Goal: Task Accomplishment & Management: Manage account settings

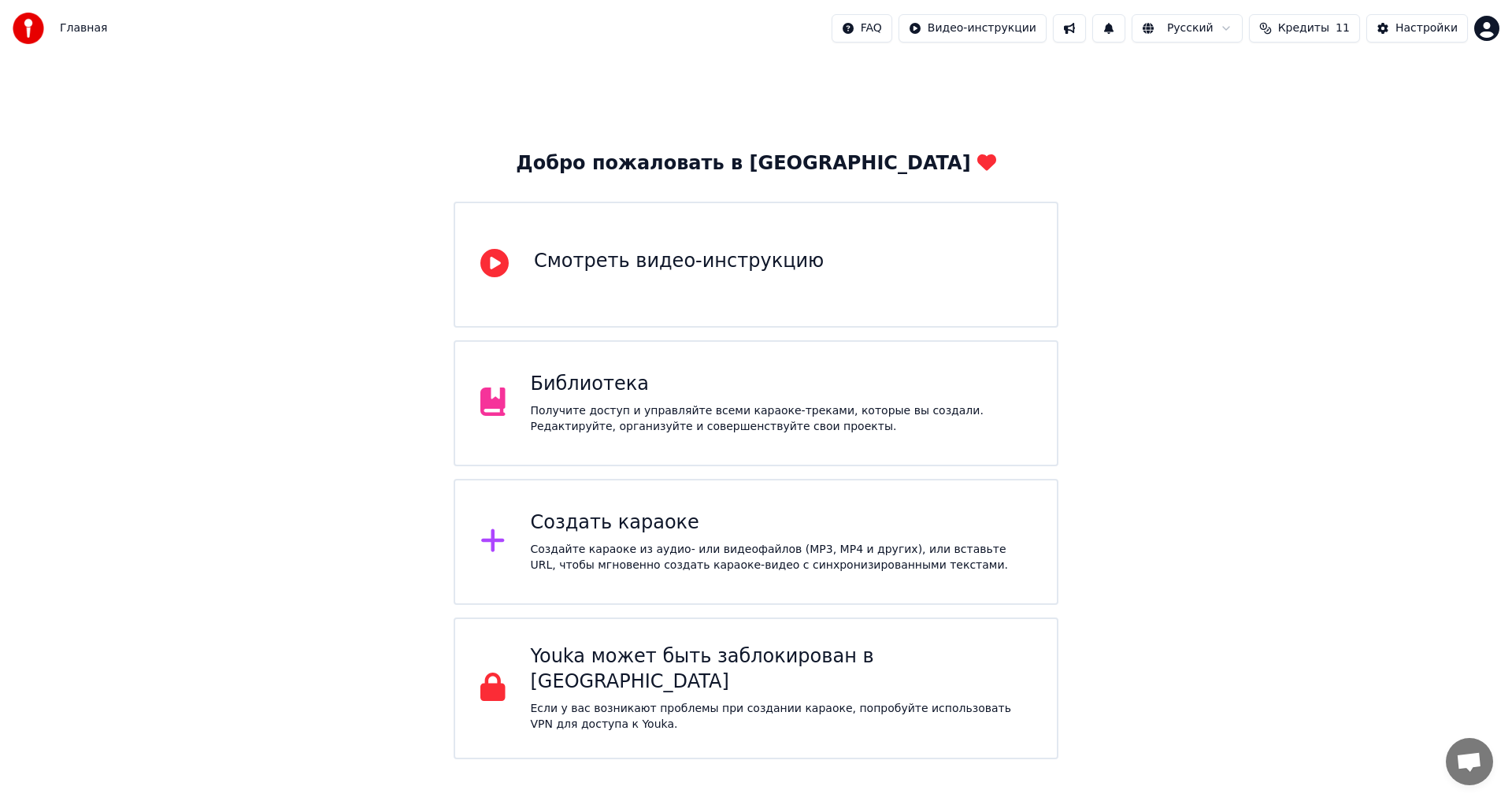
click at [1308, 31] on span "Кредиты" at bounding box center [1303, 28] width 51 height 15
click at [1290, 73] on th "Остаток" at bounding box center [1284, 74] width 61 height 32
click at [1217, 75] on th "Пополнить" at bounding box center [1215, 74] width 76 height 32
click at [1230, 106] on td "15" at bounding box center [1215, 104] width 76 height 28
click at [1228, 69] on th "Пополнить" at bounding box center [1215, 74] width 76 height 32
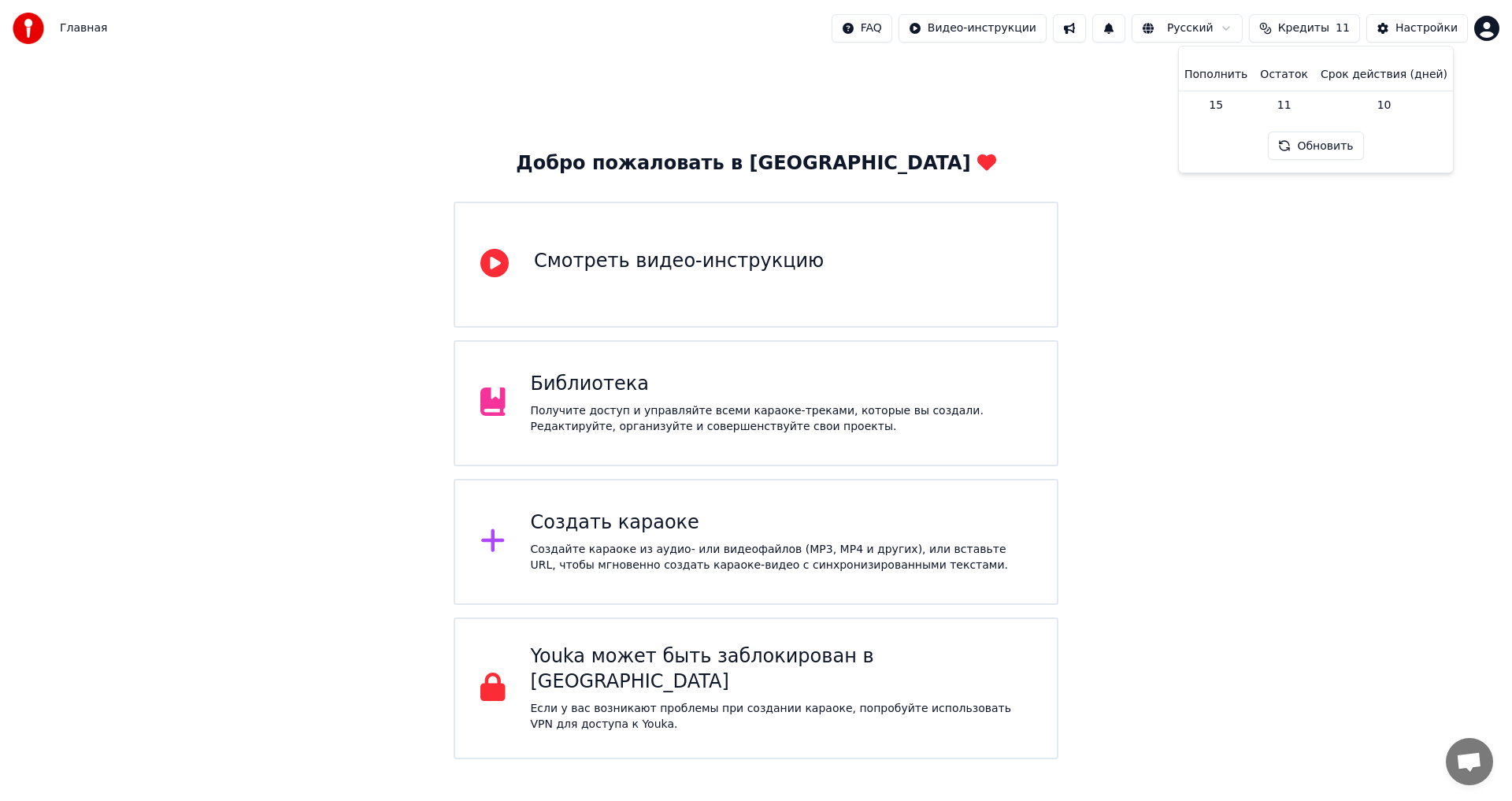
click at [1228, 109] on td "15" at bounding box center [1215, 104] width 76 height 28
click at [1231, 69] on th "Пополнить" at bounding box center [1215, 74] width 76 height 32
click at [1225, 101] on td "15" at bounding box center [1215, 104] width 76 height 28
click at [1233, 76] on th "Пополнить" at bounding box center [1215, 74] width 76 height 32
click at [1377, 104] on td "10" at bounding box center [1384, 104] width 140 height 28
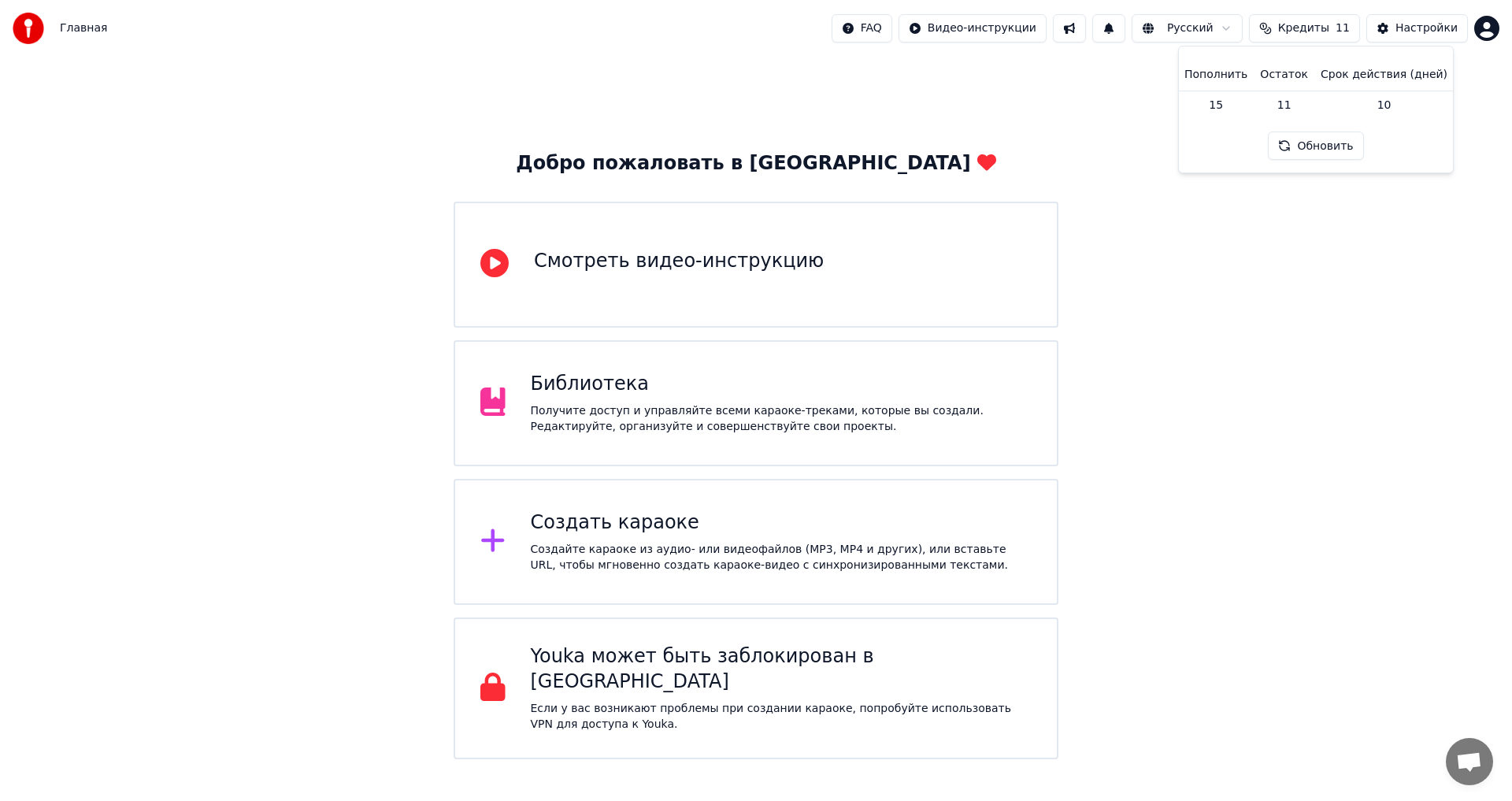
click at [1377, 104] on td "10" at bounding box center [1384, 104] width 140 height 28
click at [1401, 72] on th "Срок действия (дней)" at bounding box center [1384, 74] width 140 height 32
click at [1424, 25] on div "Настройки" at bounding box center [1426, 28] width 63 height 15
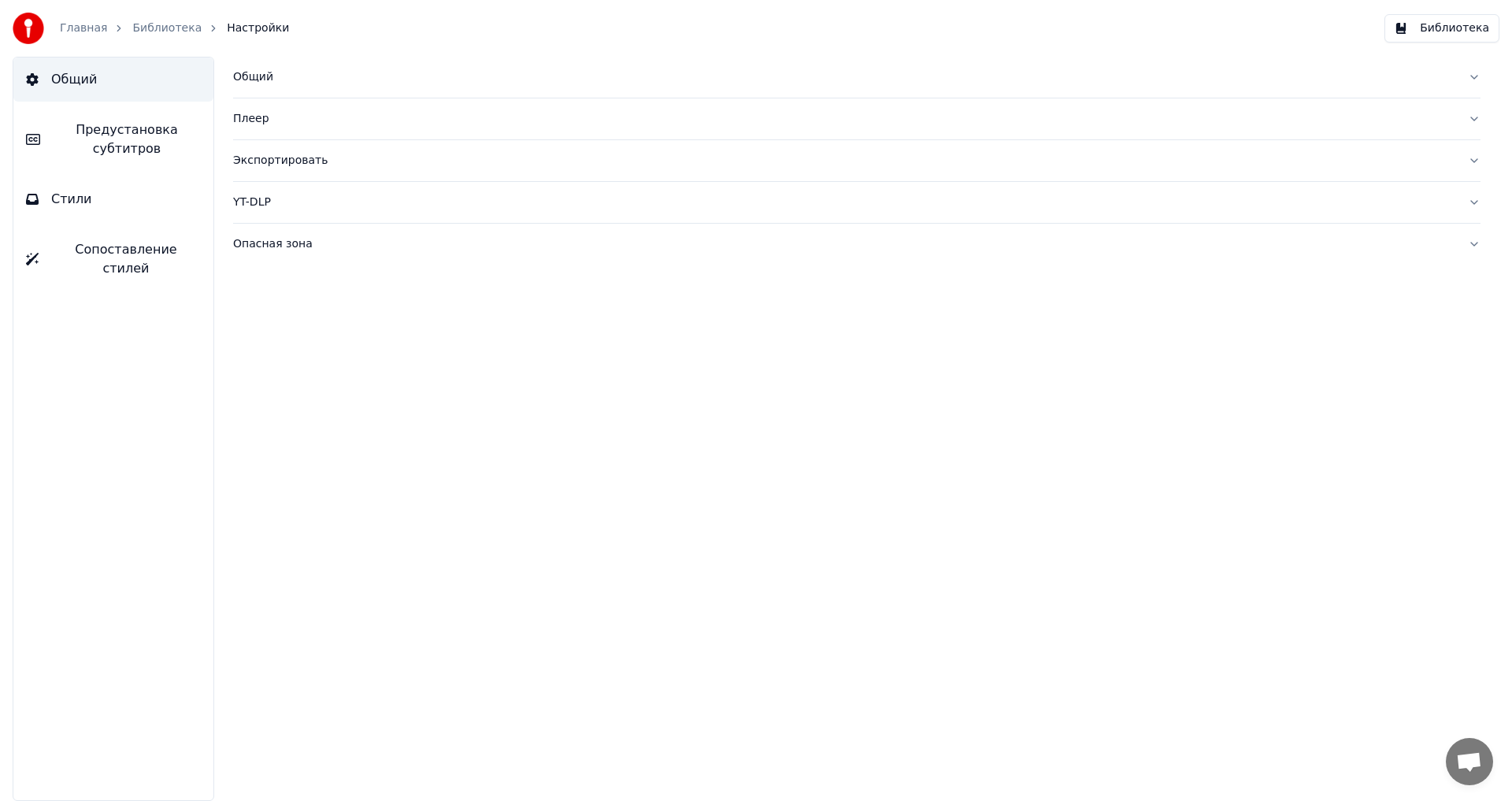
click at [96, 197] on button "Стили" at bounding box center [114, 199] width 200 height 44
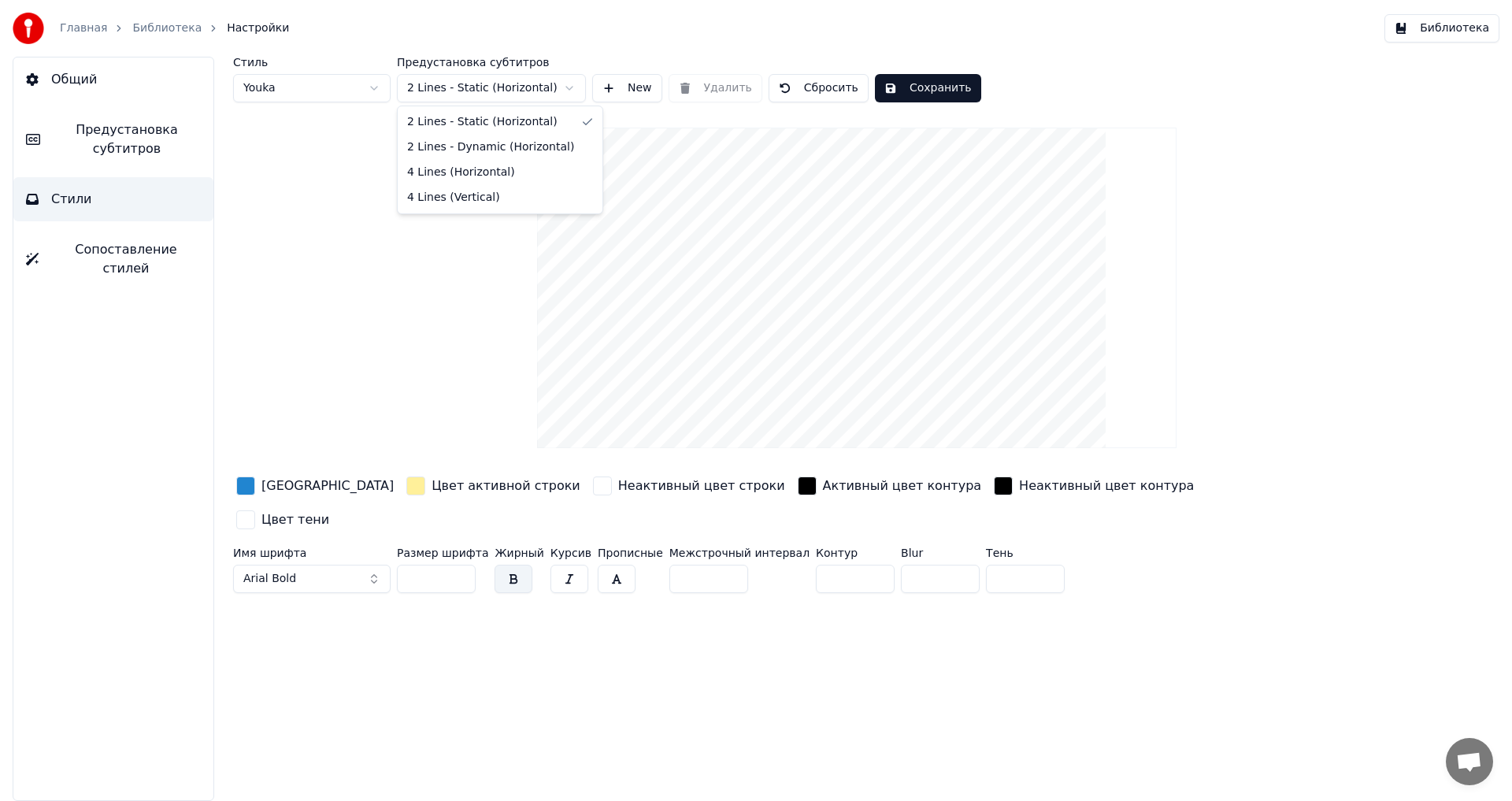
click at [462, 90] on html "Главная Библиотека Настройки Библиотека Общий Предустановка субтитров Стили Соп…" at bounding box center [756, 400] width 1512 height 801
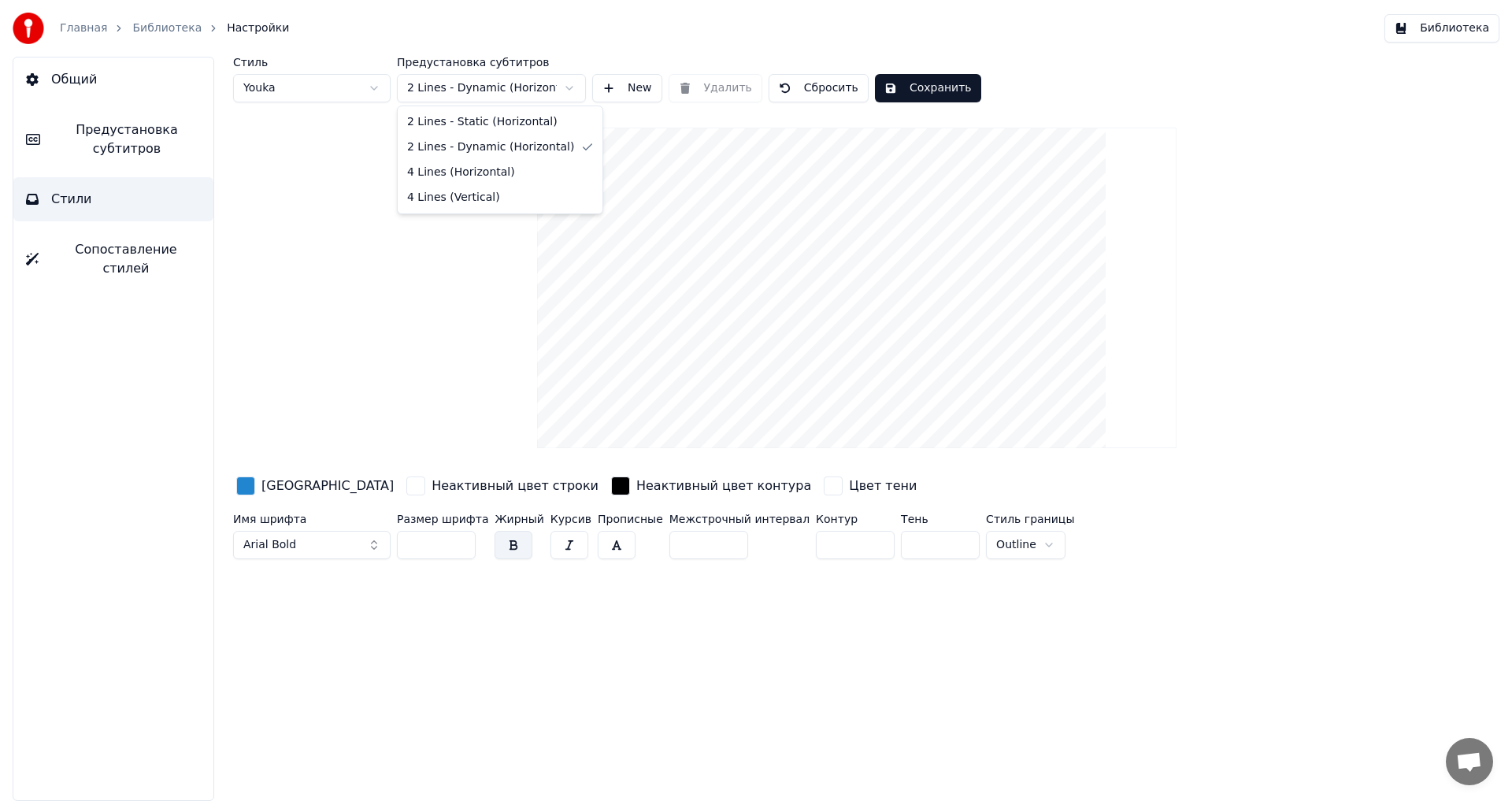
click at [506, 90] on html "Главная Библиотека Настройки Библиотека Общий Предустановка субтитров Стили Соп…" at bounding box center [756, 400] width 1512 height 801
click at [487, 85] on html "Главная Библиотека Настройки Библиотека Общий Предустановка субтитров Стили Соп…" at bounding box center [756, 400] width 1512 height 801
click at [486, 85] on html "Главная Библиотека Настройки Библиотека Общий Предустановка субтитров Стили Соп…" at bounding box center [756, 400] width 1512 height 801
click at [339, 89] on html "Главная Библиотека Настройки Библиотека Общий Предустановка субтитров Стили Соп…" at bounding box center [756, 400] width 1512 height 801
click at [324, 90] on html "Главная Библиотека Настройки Библиотека Общий Предустановка субтитров Стили Соп…" at bounding box center [756, 400] width 1512 height 801
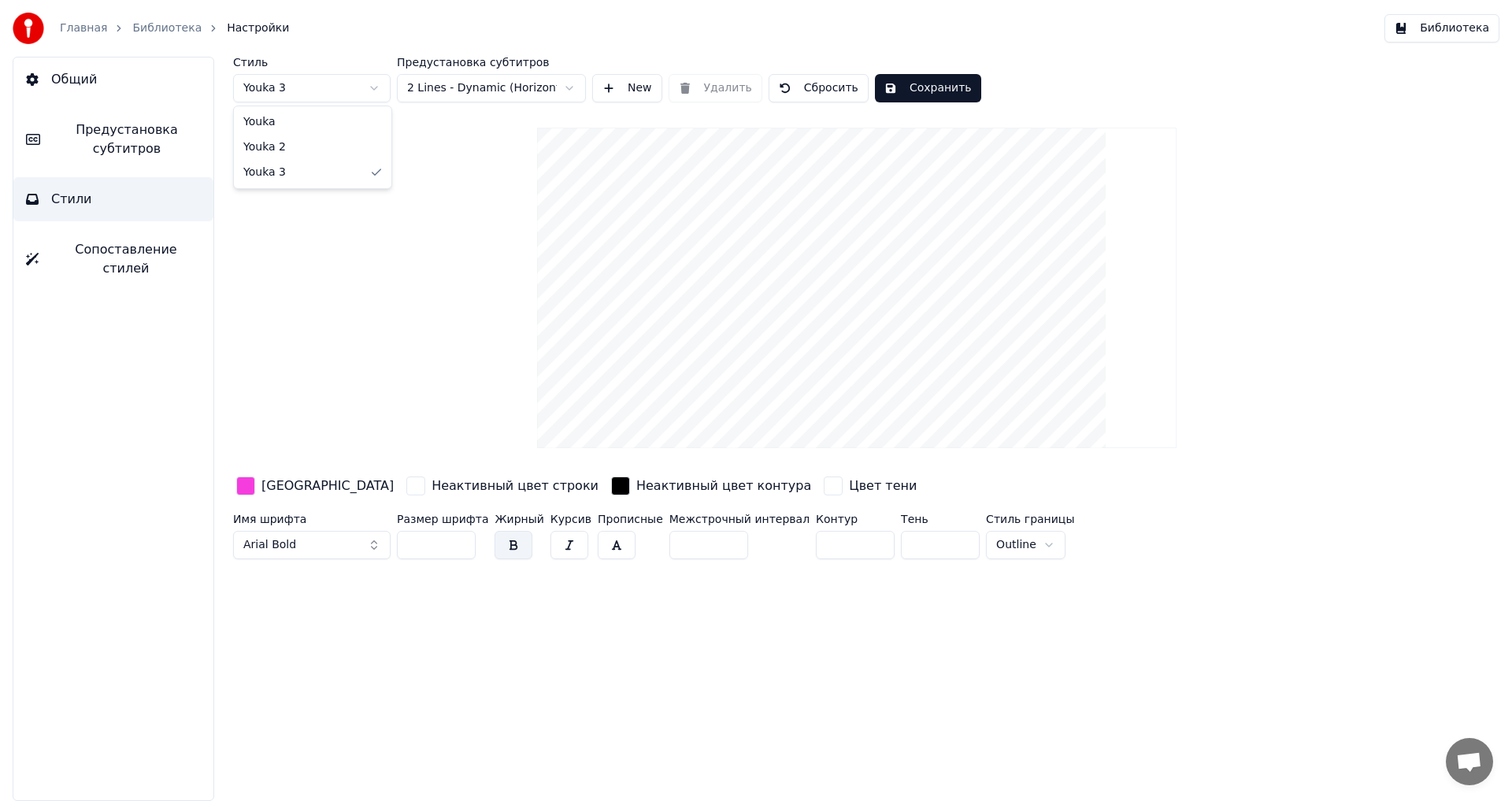
click at [320, 84] on html "Главная Библиотека Настройки Библиотека Общий Предустановка субтитров Стили Соп…" at bounding box center [756, 400] width 1512 height 801
click at [392, 303] on div "Стиль Youka 2 Предустановка субтитров 2 Lines - Dynamic (Horizontal) New Удалит…" at bounding box center [856, 311] width 1247 height 508
click at [460, 538] on input "**" at bounding box center [436, 544] width 79 height 28
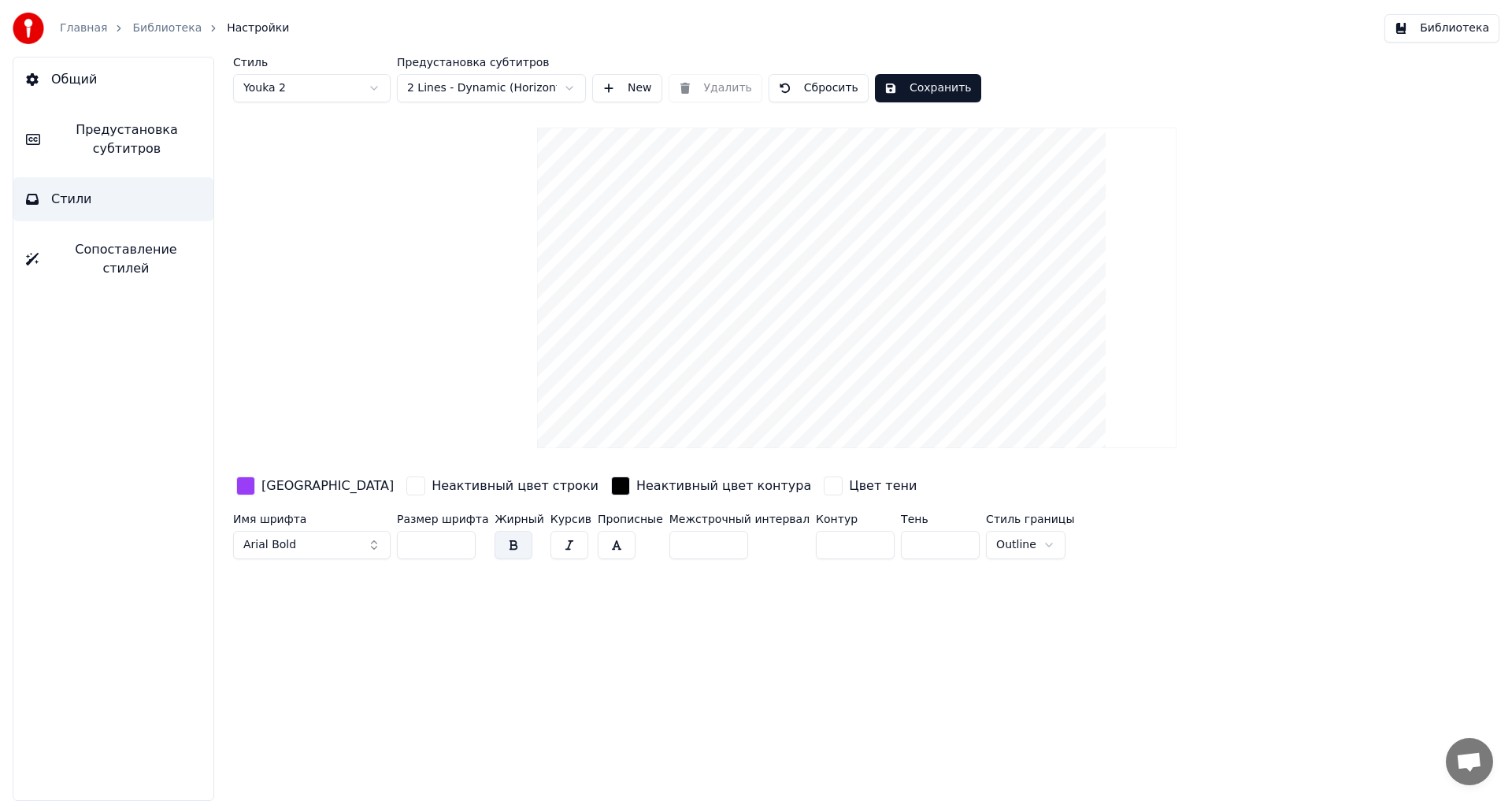
click at [460, 538] on input "***" at bounding box center [436, 544] width 79 height 28
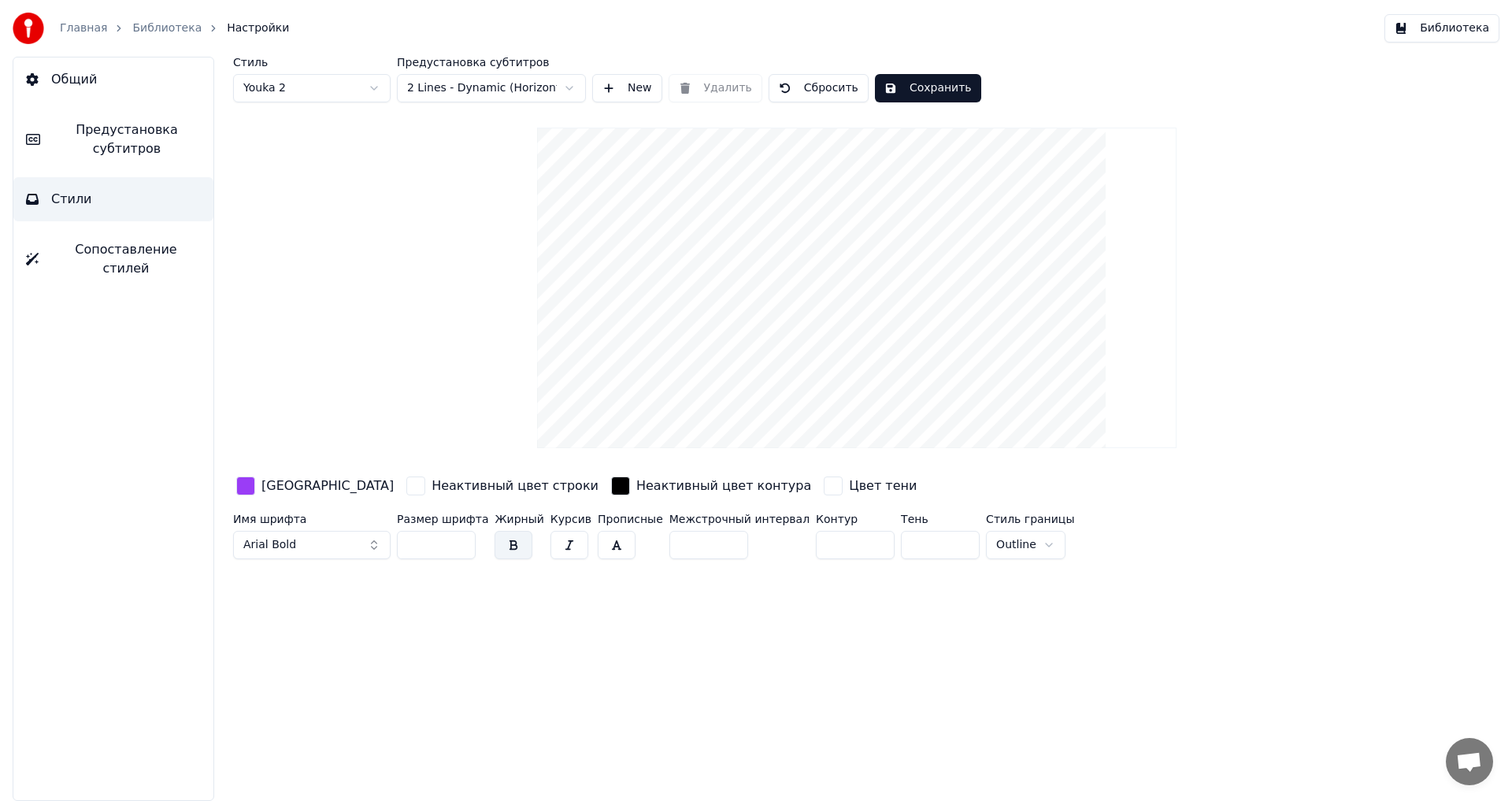
click at [460, 538] on input "***" at bounding box center [436, 544] width 79 height 28
click at [464, 554] on input "***" at bounding box center [436, 544] width 79 height 28
click at [457, 547] on input "***" at bounding box center [436, 544] width 79 height 28
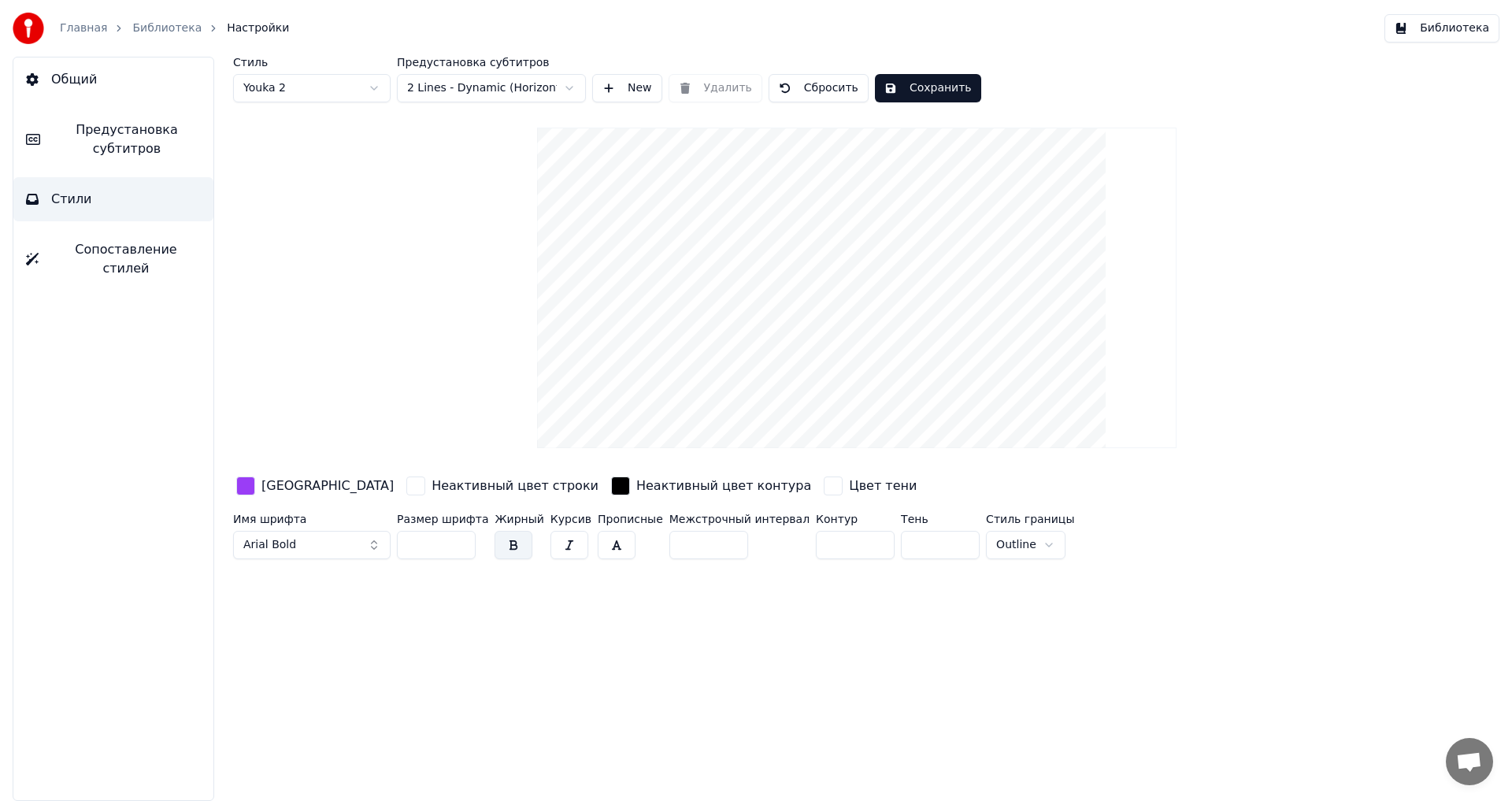
click at [457, 546] on input "***" at bounding box center [436, 544] width 79 height 28
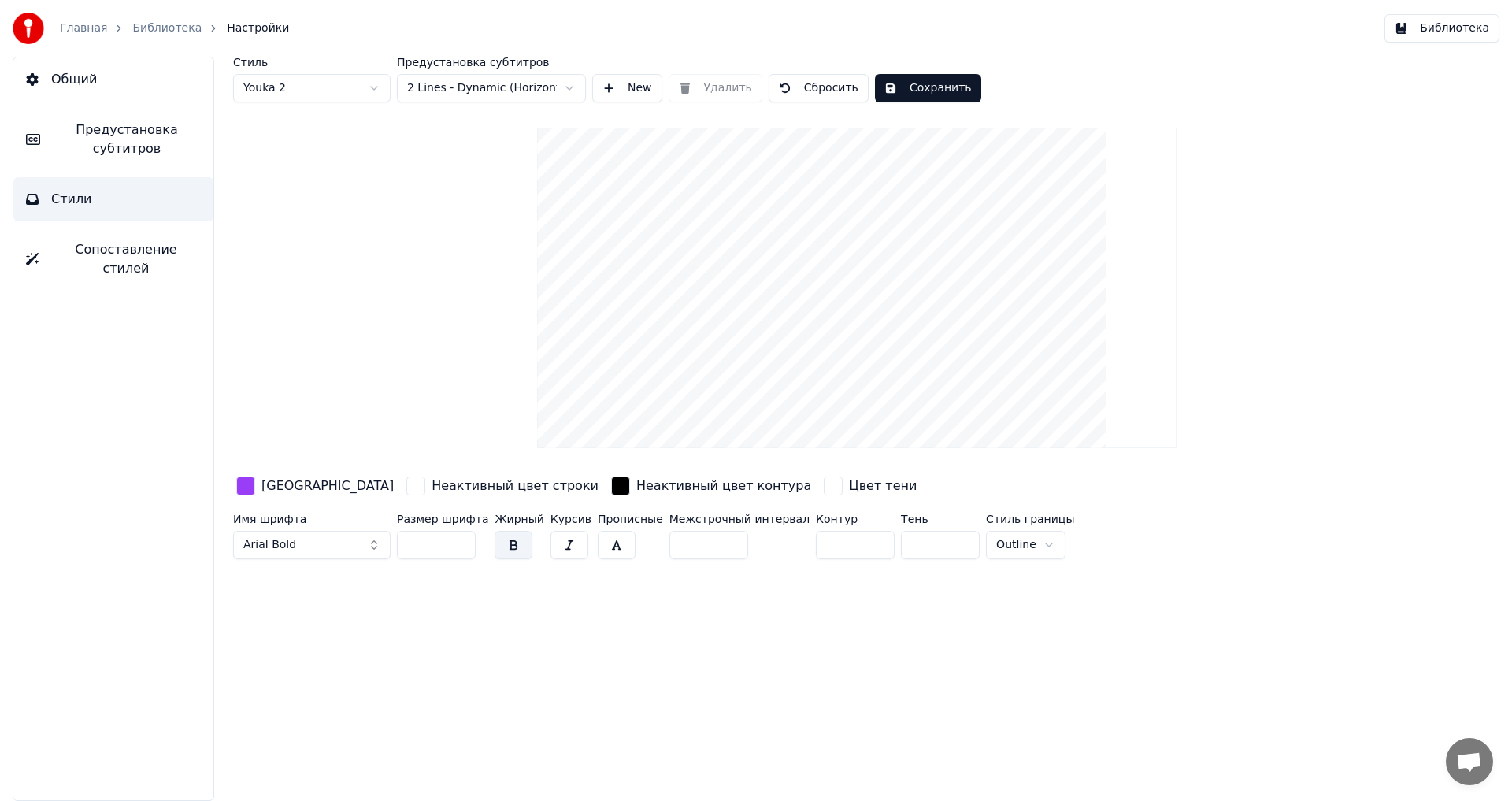
type input "***"
click at [457, 546] on input "***" at bounding box center [436, 544] width 79 height 28
click at [927, 85] on button "Сохранить" at bounding box center [928, 88] width 106 height 28
click at [133, 141] on span "Предустановка субтитров" at bounding box center [127, 139] width 148 height 38
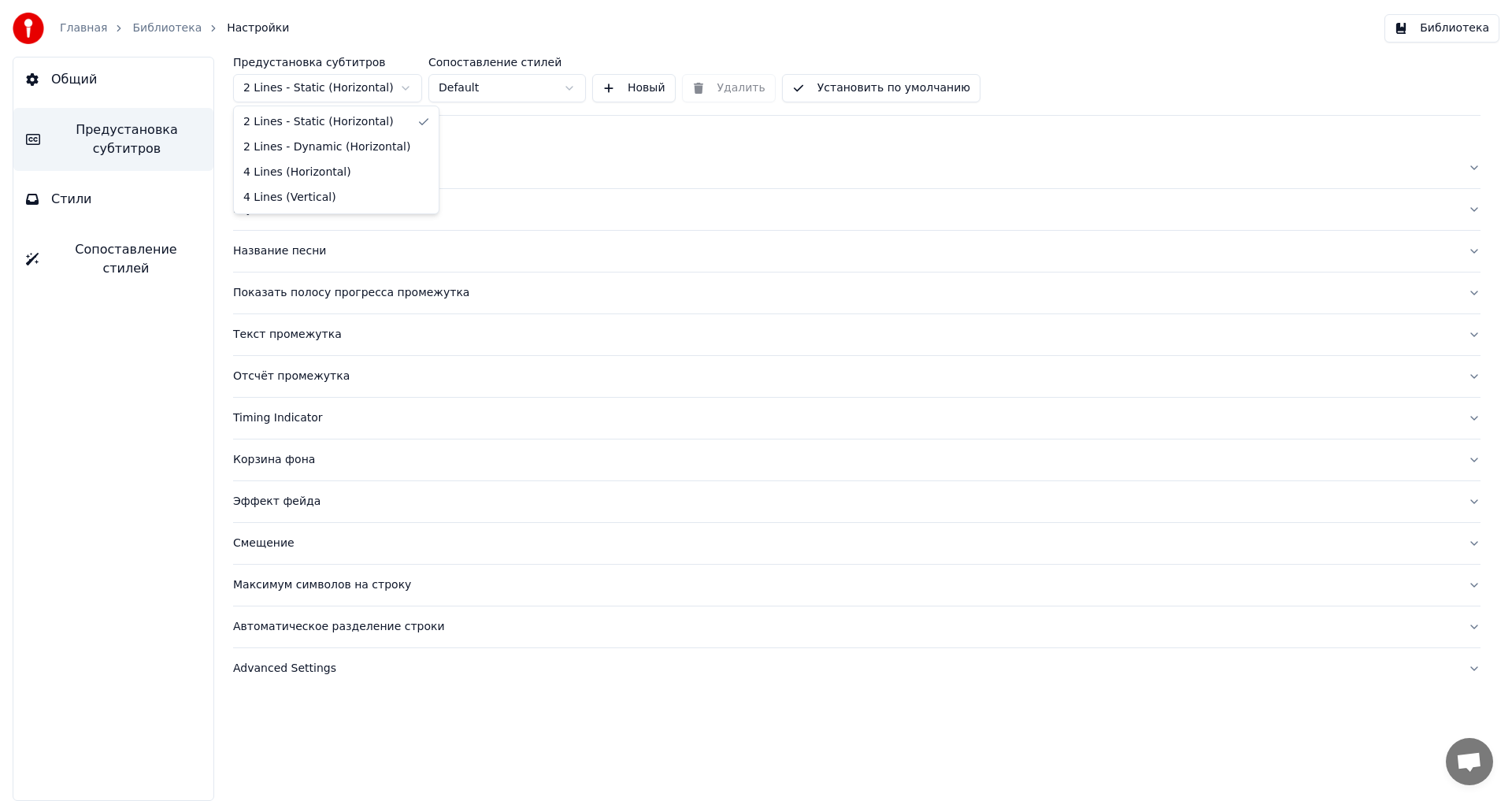
click at [399, 90] on html "Главная Библиотека Настройки Библиотека Общий Предустановка субтитров Стили Соп…" at bounding box center [756, 400] width 1512 height 801
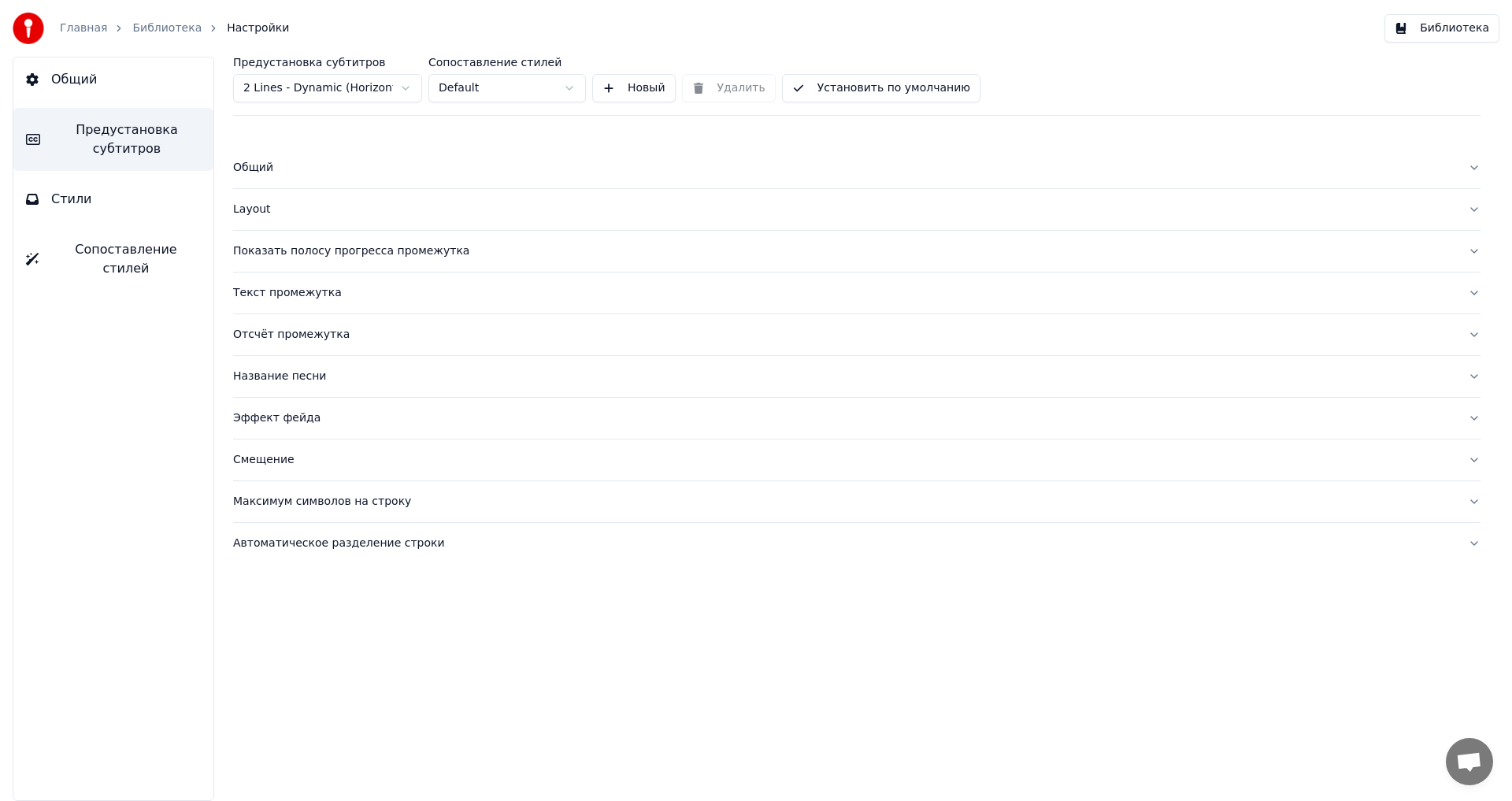
click at [828, 90] on button "Установить по умолчанию" at bounding box center [881, 88] width 198 height 28
click at [814, 89] on button "Готово" at bounding box center [824, 88] width 86 height 28
click at [262, 250] on div "Показать полосу прогресса промежутка" at bounding box center [844, 251] width 1222 height 15
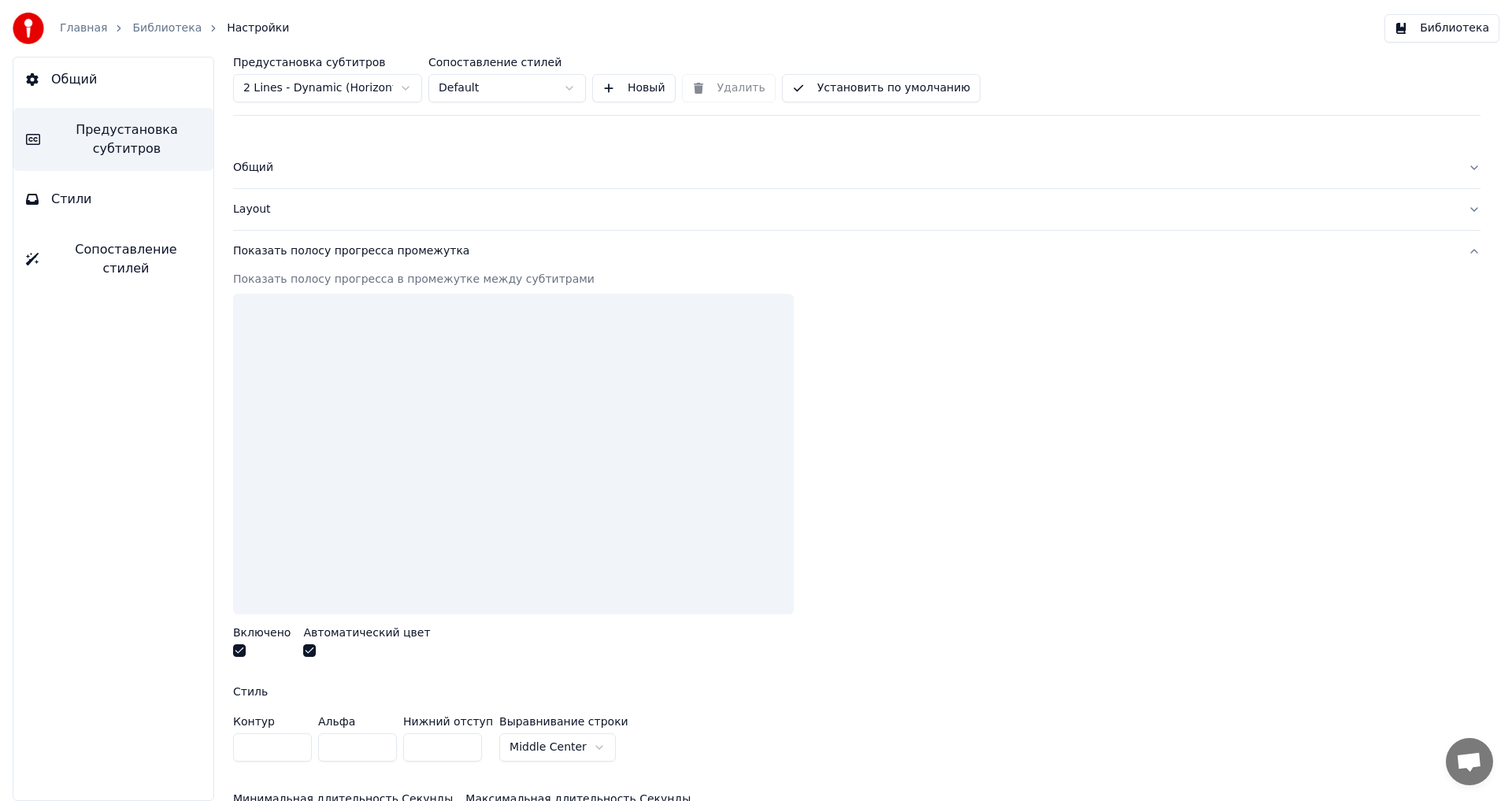
click at [262, 250] on div "Показать полосу прогресса промежутка" at bounding box center [844, 251] width 1222 height 15
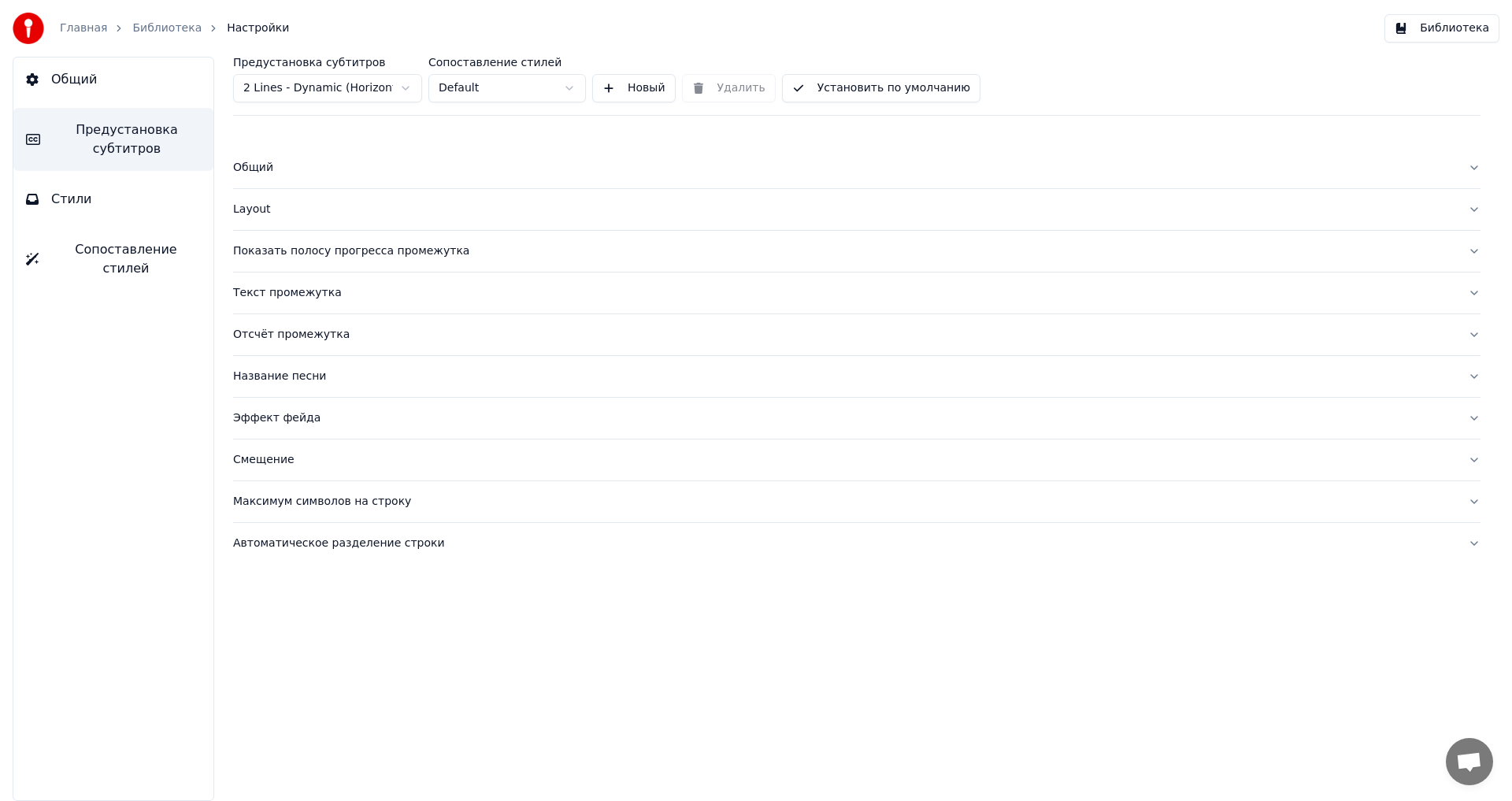
click at [262, 286] on div "Текст промежутка" at bounding box center [844, 293] width 1222 height 15
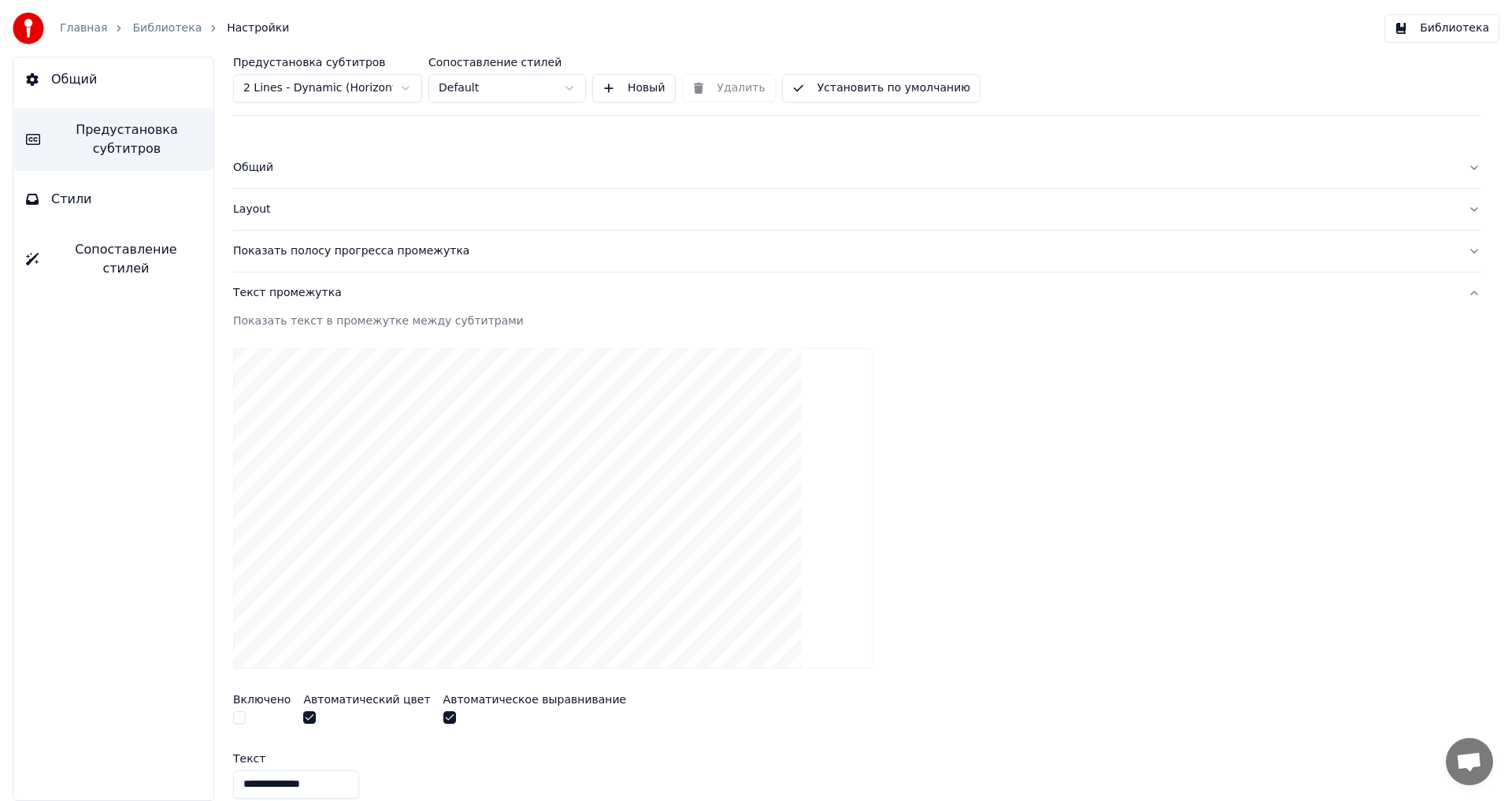
click at [262, 293] on div "Текст промежутка" at bounding box center [844, 293] width 1222 height 15
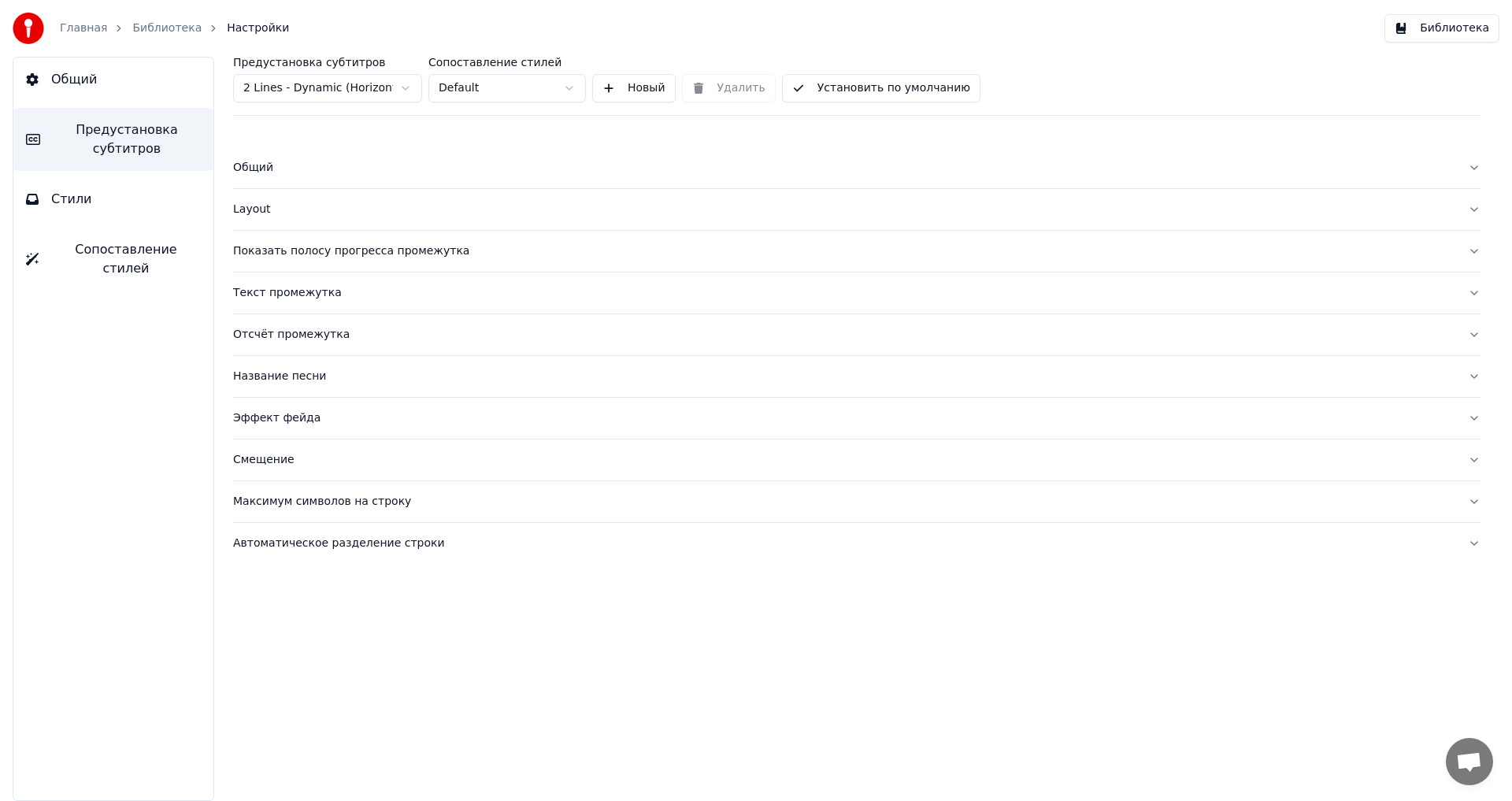
click at [274, 330] on div "Отсчёт промежутка" at bounding box center [844, 334] width 1222 height 15
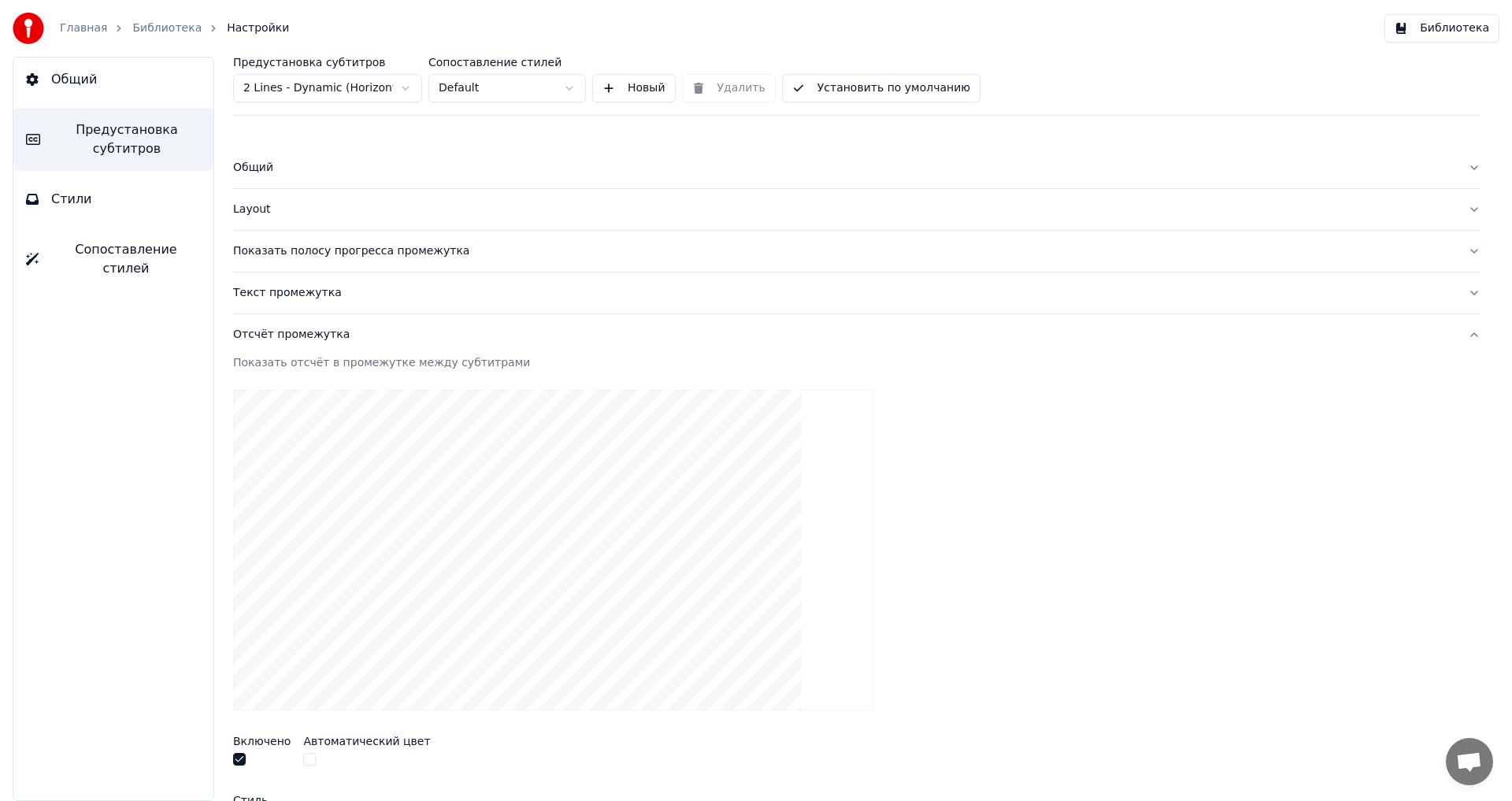
click at [274, 329] on div "Отсчёт промежутка" at bounding box center [844, 334] width 1222 height 15
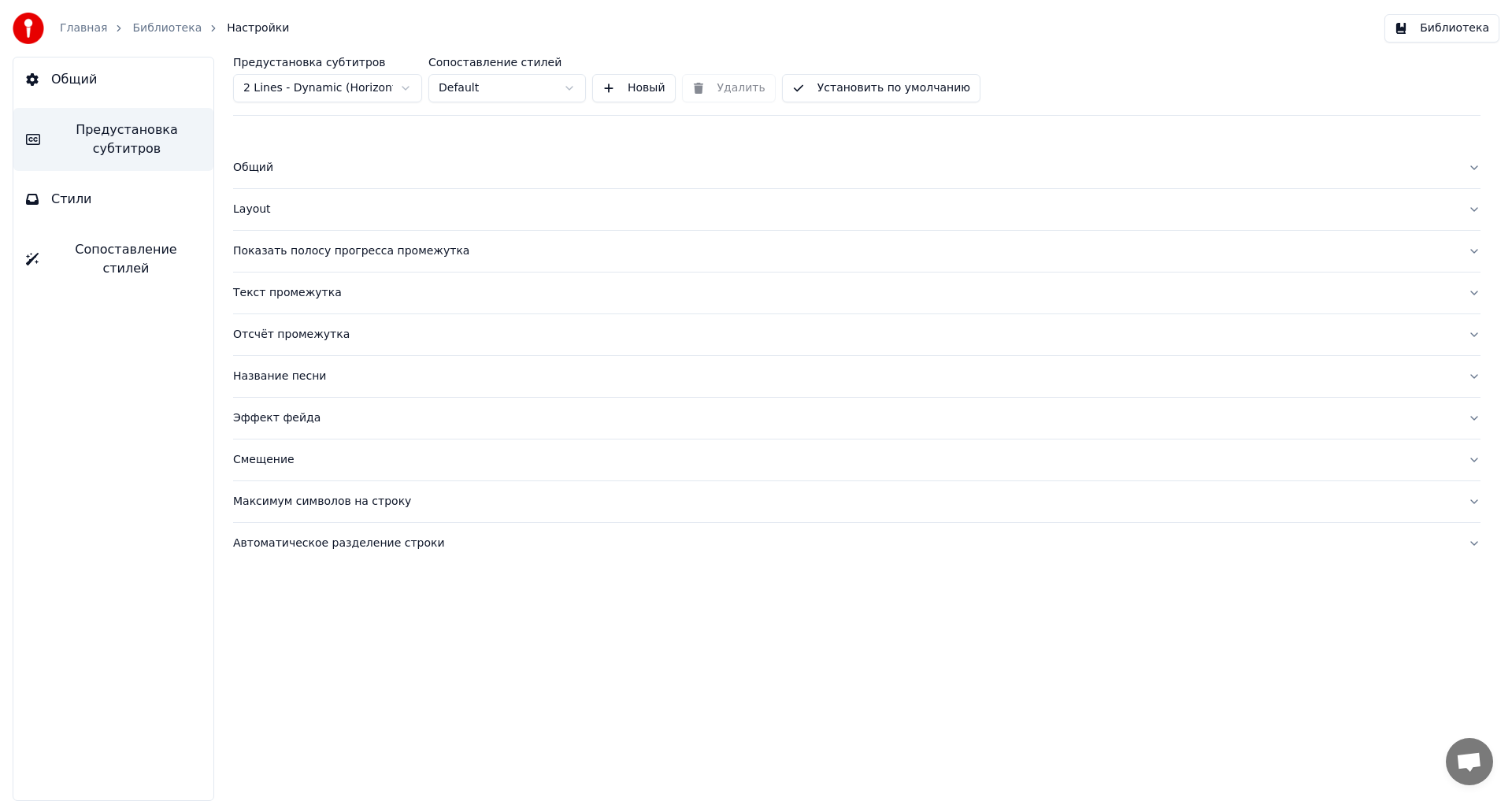
click at [272, 378] on div "Название песни" at bounding box center [844, 376] width 1222 height 15
click at [85, 24] on link "Главная" at bounding box center [83, 28] width 47 height 15
